Goal: Transaction & Acquisition: Purchase product/service

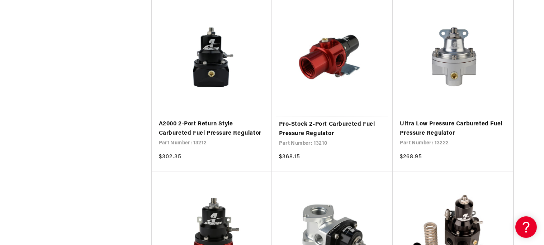
scroll to position [1258, 0]
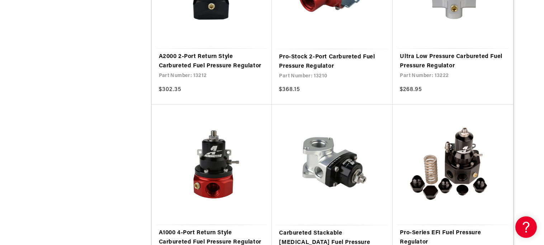
scroll to position [1326, 0]
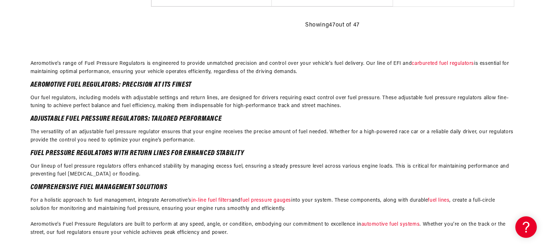
scroll to position [3033, 0]
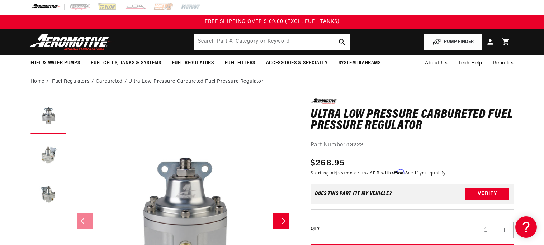
scroll to position [3, 0]
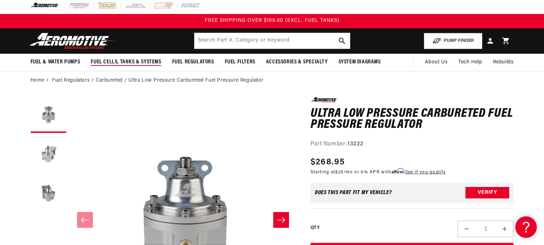
click at [100, 59] on span "Fuel Cells, Tanks & Systems" at bounding box center [126, 62] width 70 height 8
click at [111, 60] on span "Fuel Cells, Tanks & Systems" at bounding box center [126, 62] width 70 height 8
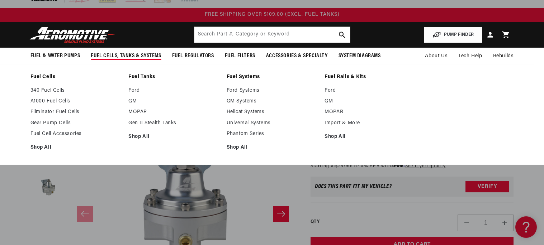
scroll to position [9, 0]
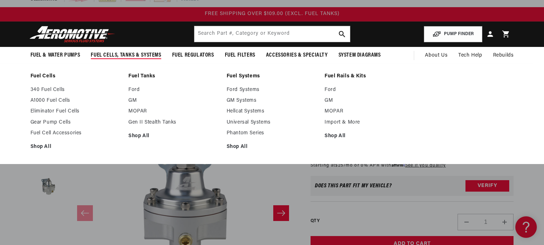
click at [35, 75] on link "Fuel Cells" at bounding box center [75, 76] width 91 height 6
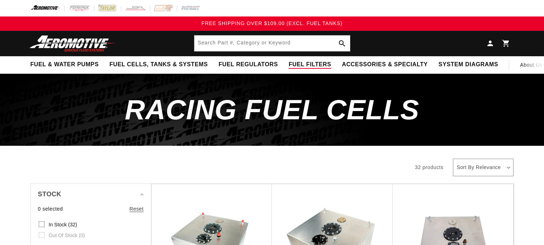
click at [289, 64] on span "Fuel Filters" at bounding box center [310, 65] width 43 height 8
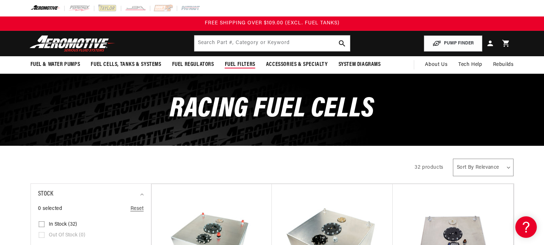
click at [237, 62] on span "Fuel Filters" at bounding box center [240, 65] width 30 height 8
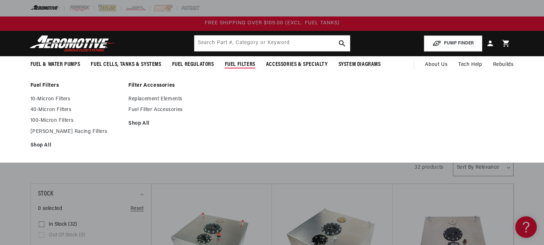
click at [35, 84] on link "Fuel Filters" at bounding box center [75, 86] width 91 height 6
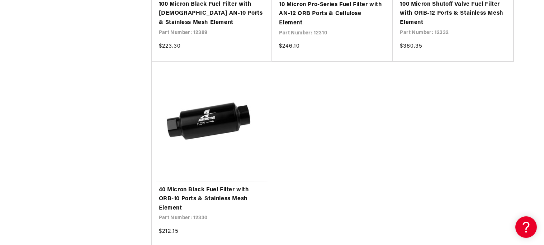
scroll to position [1644, 0]
